Goal: Task Accomplishment & Management: Manage account settings

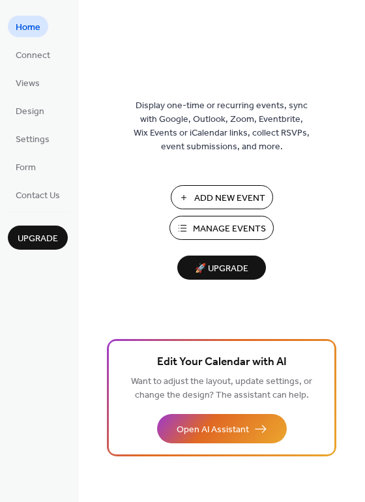
click at [213, 226] on span "Manage Events" at bounding box center [229, 229] width 73 height 14
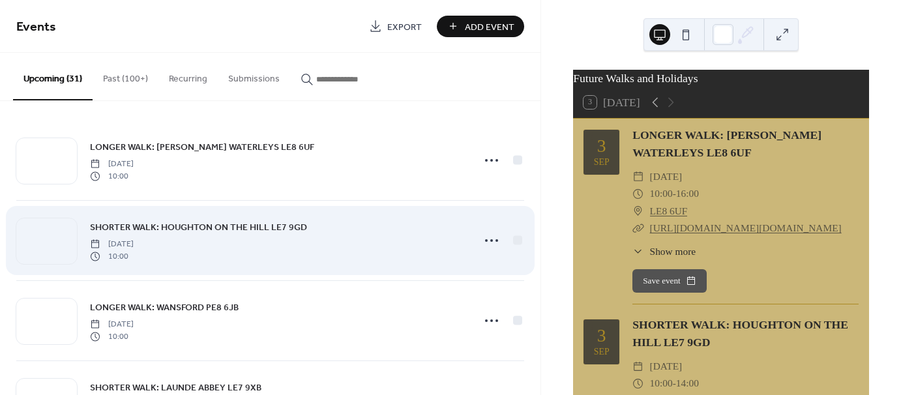
scroll to position [65, 0]
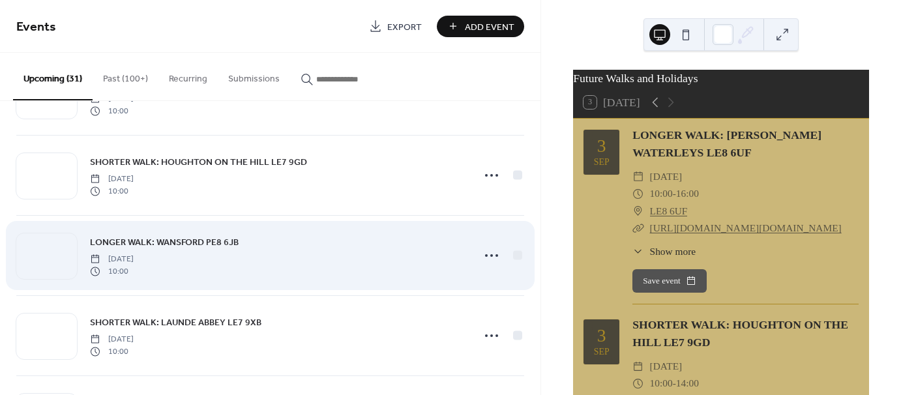
click at [136, 239] on span "LONGER WALK: WANSFORD PE8 6JB" at bounding box center [164, 243] width 149 height 14
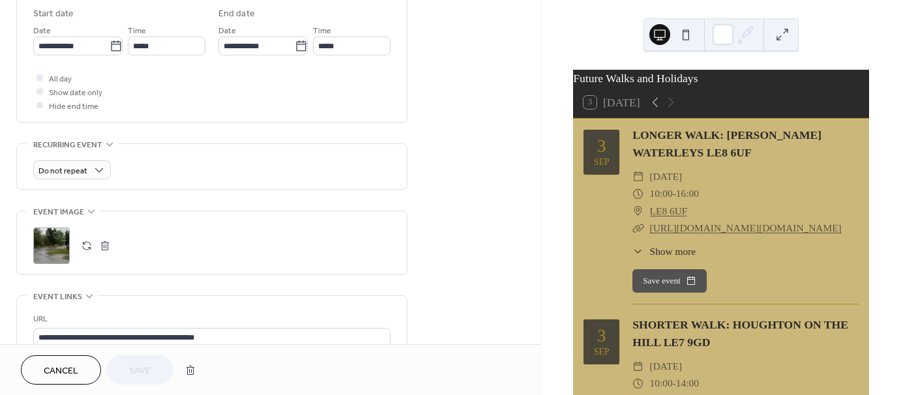
scroll to position [457, 0]
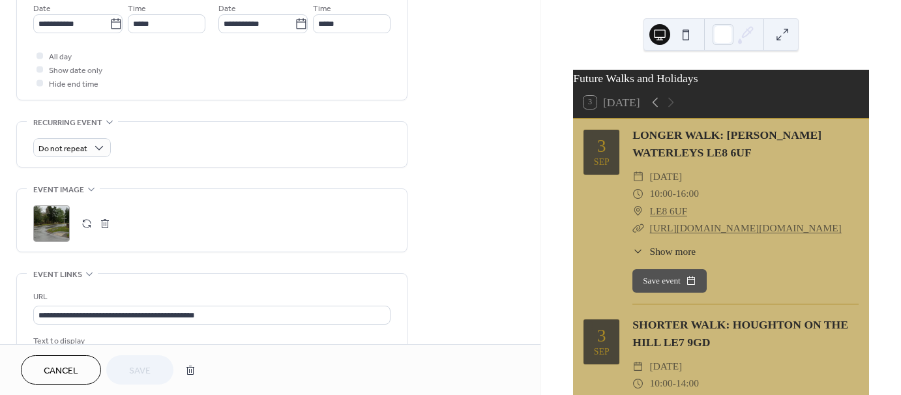
click at [52, 220] on div ";" at bounding box center [51, 223] width 37 height 37
click at [133, 368] on span "Save" at bounding box center [140, 372] width 22 height 14
